Goal: Entertainment & Leisure: Consume media (video, audio)

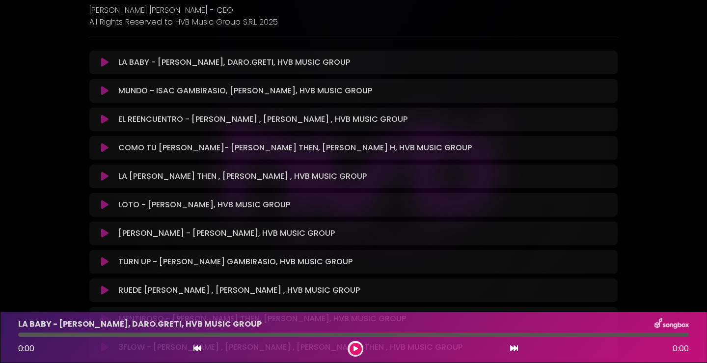
scroll to position [299, 0]
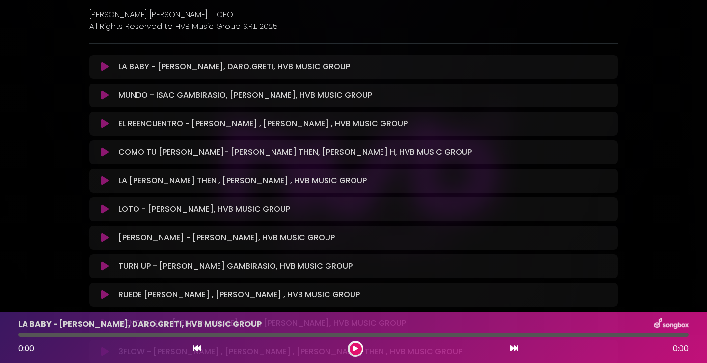
click at [104, 66] on icon at bounding box center [104, 67] width 7 height 10
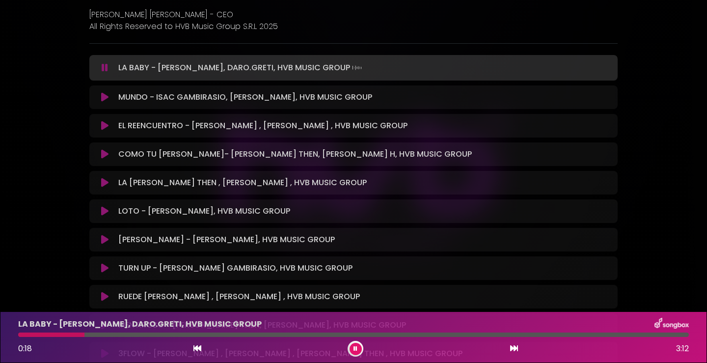
click at [169, 336] on div at bounding box center [353, 334] width 670 height 4
click at [102, 96] on icon at bounding box center [104, 97] width 7 height 10
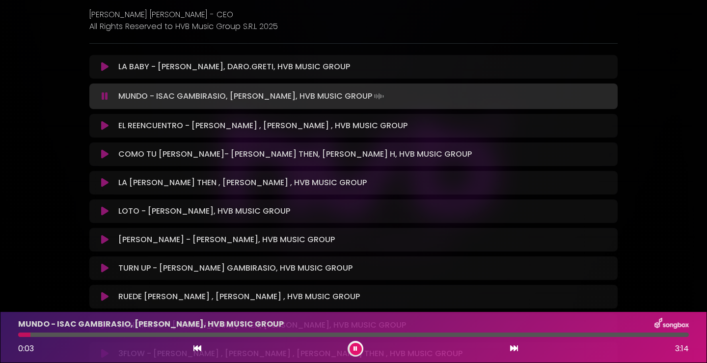
click at [83, 335] on div at bounding box center [353, 334] width 670 height 4
click at [104, 126] on icon at bounding box center [104, 126] width 7 height 10
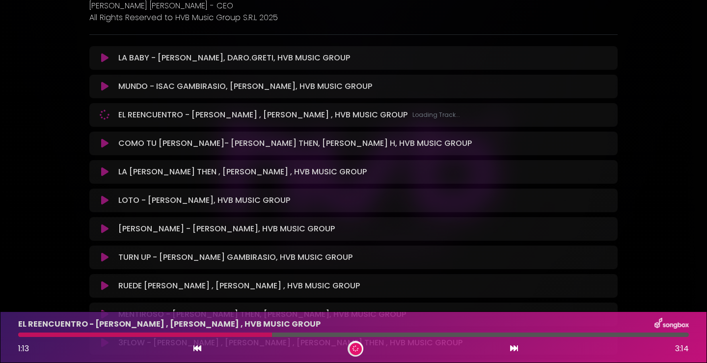
scroll to position [309, 0]
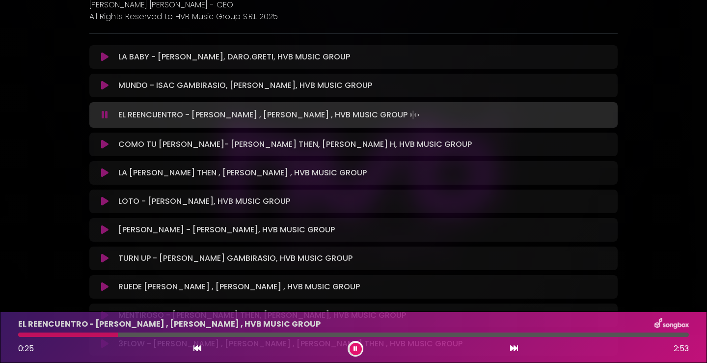
click at [105, 142] on icon at bounding box center [104, 144] width 7 height 10
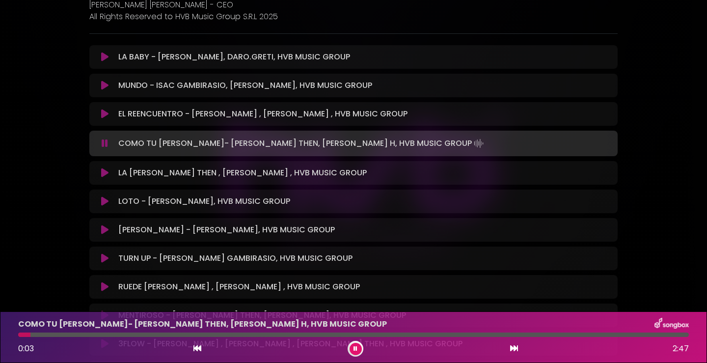
click at [128, 335] on div at bounding box center [353, 334] width 670 height 4
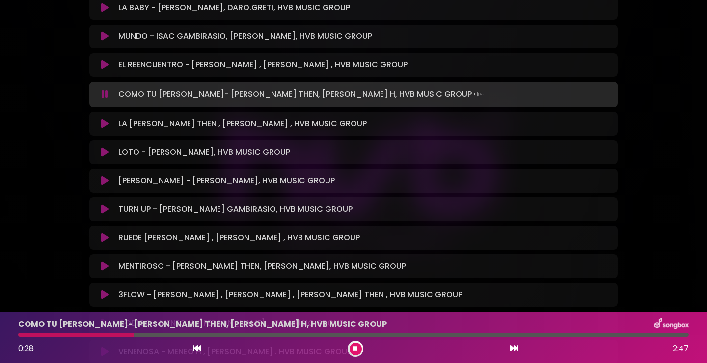
scroll to position [394, 0]
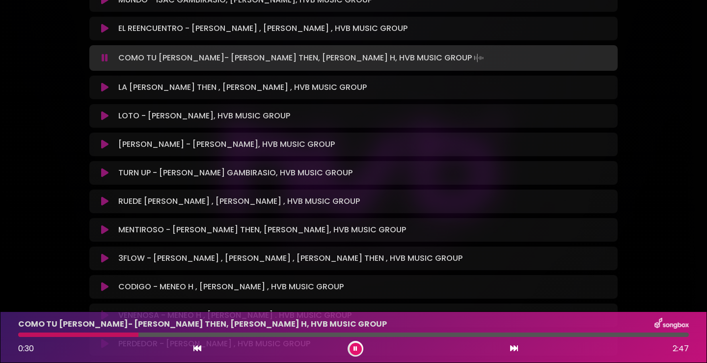
click at [105, 86] on icon at bounding box center [104, 87] width 7 height 10
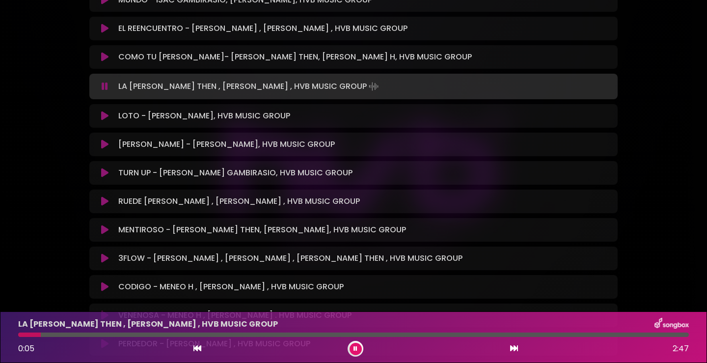
click at [111, 335] on div at bounding box center [353, 334] width 670 height 4
click at [105, 116] on icon at bounding box center [104, 116] width 7 height 10
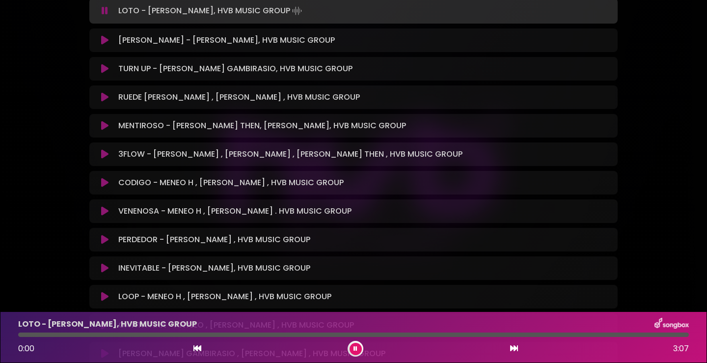
scroll to position [507, 0]
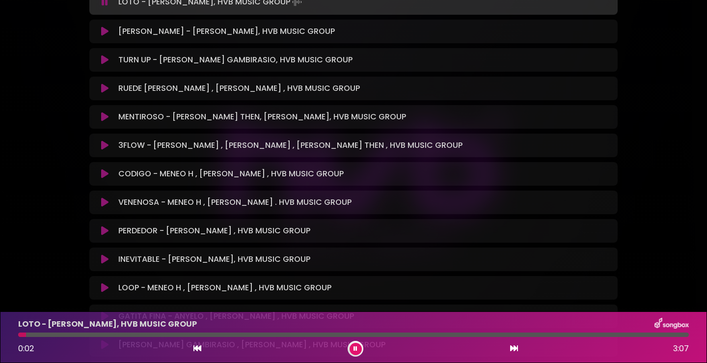
click at [100, 336] on div at bounding box center [353, 334] width 670 height 4
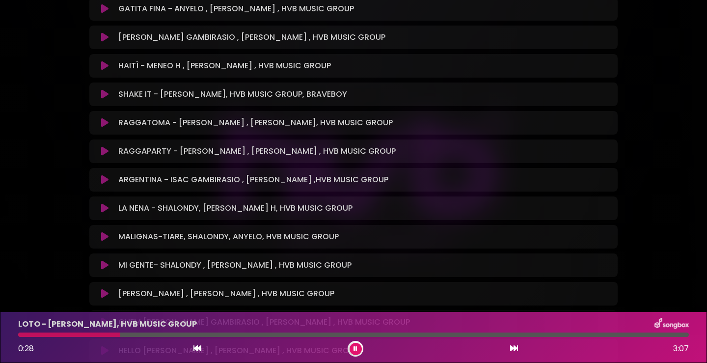
scroll to position [830, 0]
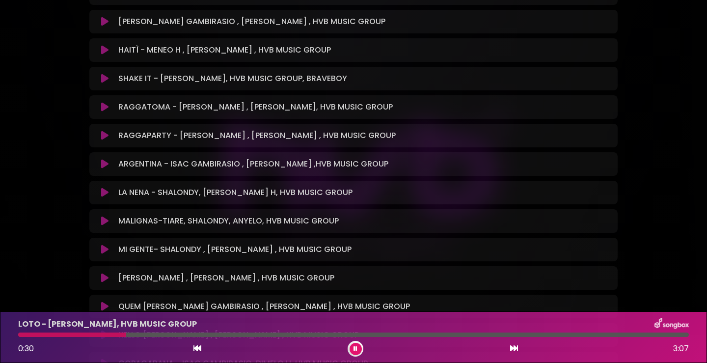
click at [104, 247] on icon at bounding box center [104, 249] width 7 height 10
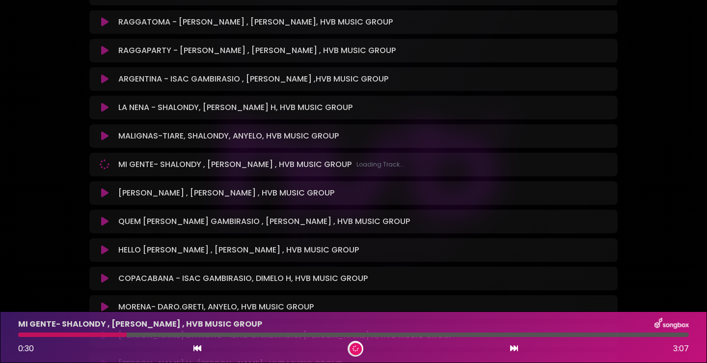
scroll to position [920, 0]
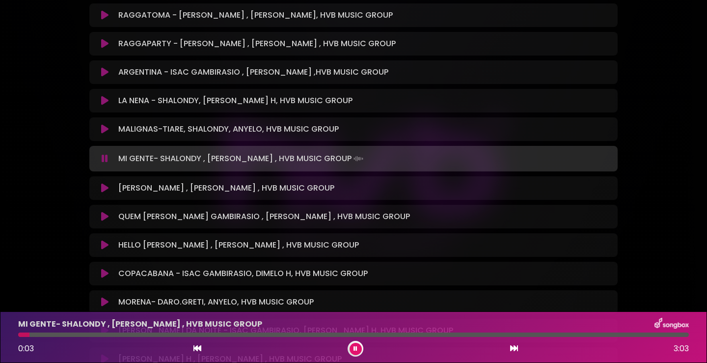
click at [63, 336] on div at bounding box center [353, 334] width 670 height 4
click at [109, 336] on div at bounding box center [353, 334] width 670 height 4
click at [103, 244] on icon at bounding box center [104, 245] width 7 height 10
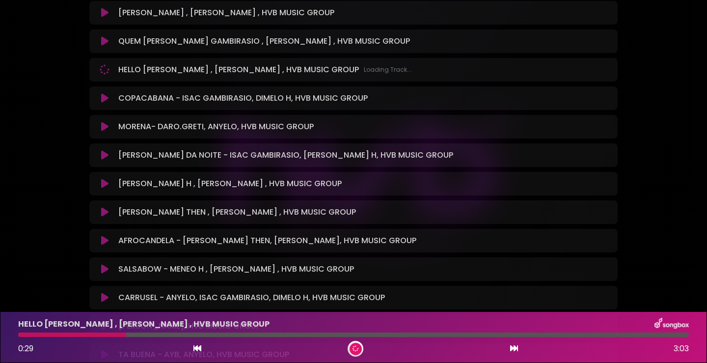
scroll to position [1099, 0]
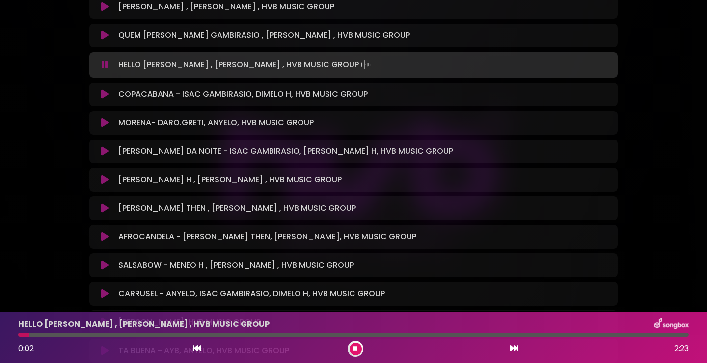
click at [59, 336] on div at bounding box center [353, 334] width 670 height 4
click at [89, 336] on div at bounding box center [353, 334] width 670 height 4
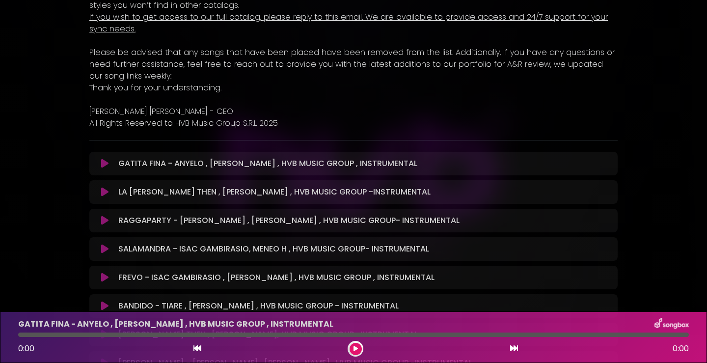
scroll to position [211, 0]
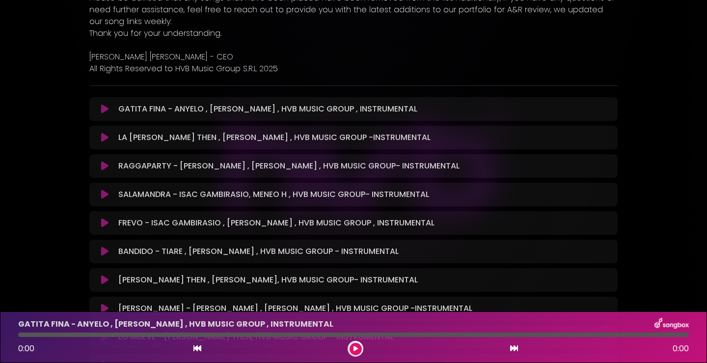
scroll to position [286, 0]
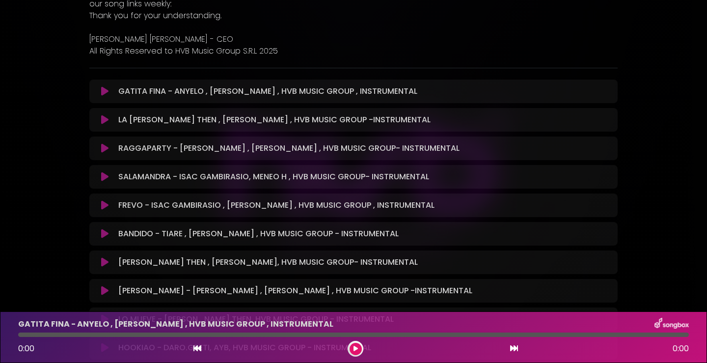
click at [105, 120] on icon at bounding box center [104, 120] width 7 height 10
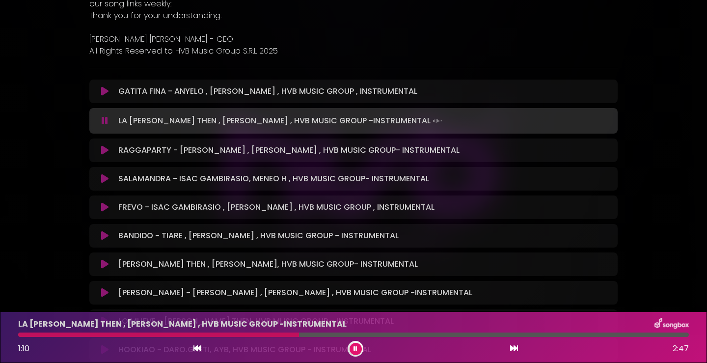
click at [103, 88] on icon at bounding box center [104, 91] width 7 height 10
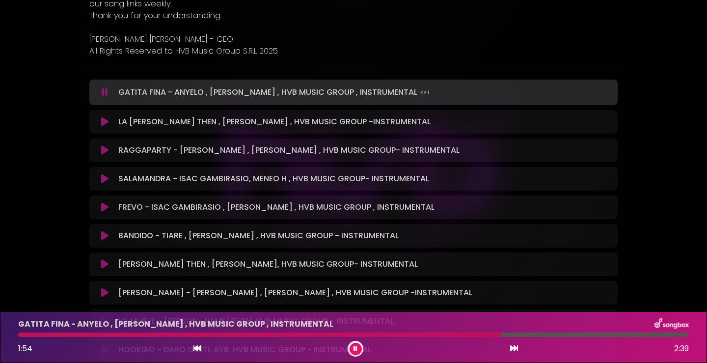
click at [103, 149] on icon at bounding box center [104, 150] width 7 height 10
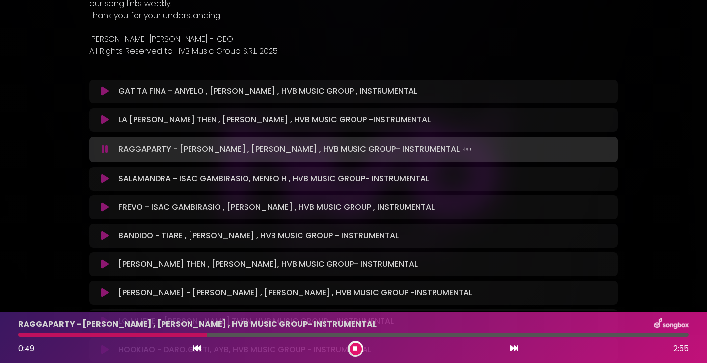
click at [105, 179] on icon at bounding box center [104, 179] width 7 height 10
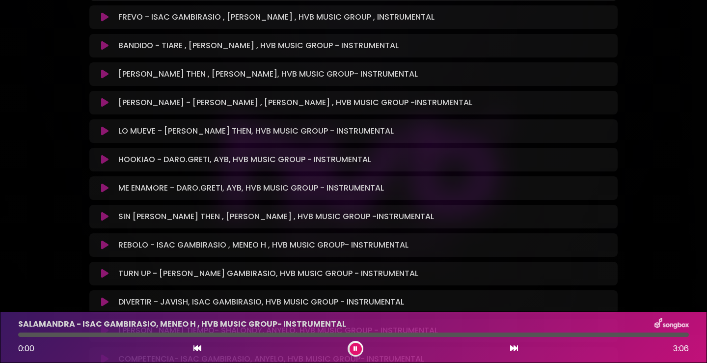
scroll to position [483, 0]
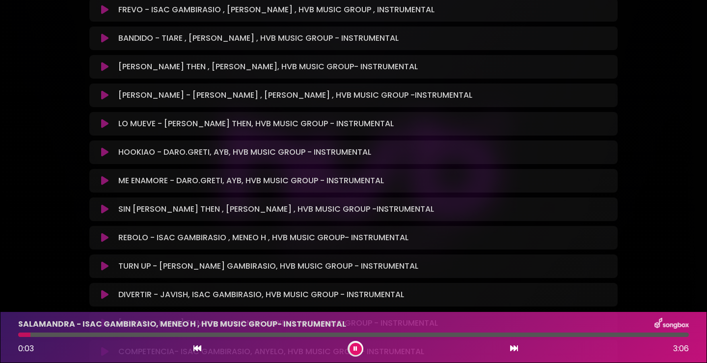
click at [95, 335] on div at bounding box center [353, 334] width 670 height 4
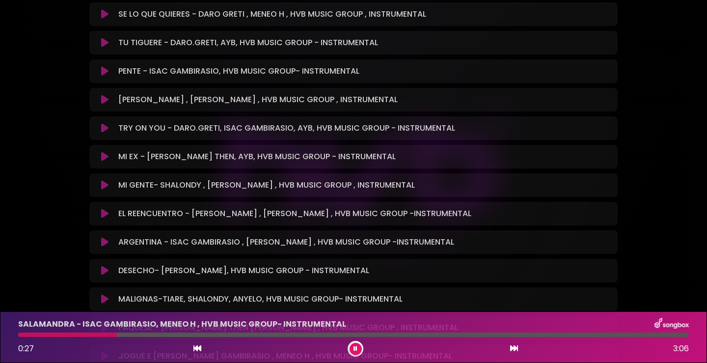
scroll to position [997, 0]
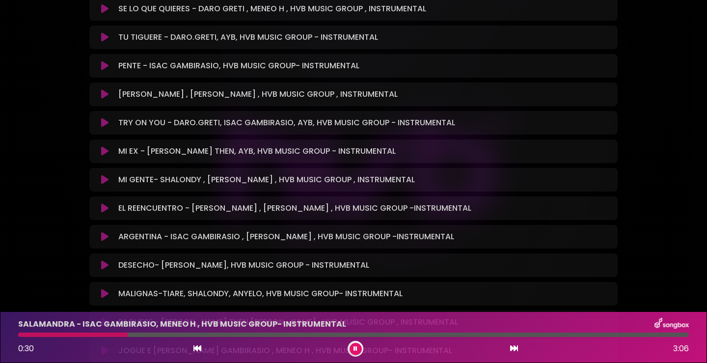
click at [104, 177] on icon at bounding box center [104, 180] width 7 height 10
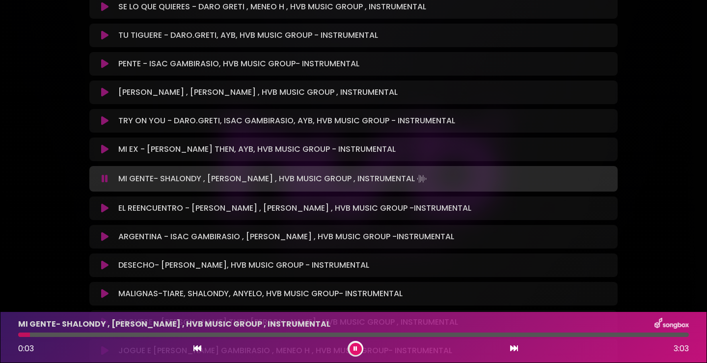
click at [55, 335] on div at bounding box center [353, 334] width 670 height 4
click at [92, 336] on div at bounding box center [353, 334] width 670 height 4
click at [131, 334] on div at bounding box center [353, 334] width 670 height 4
click at [161, 335] on div at bounding box center [353, 334] width 670 height 4
click at [209, 336] on div at bounding box center [353, 334] width 670 height 4
